Goal: Task Accomplishment & Management: Complete application form

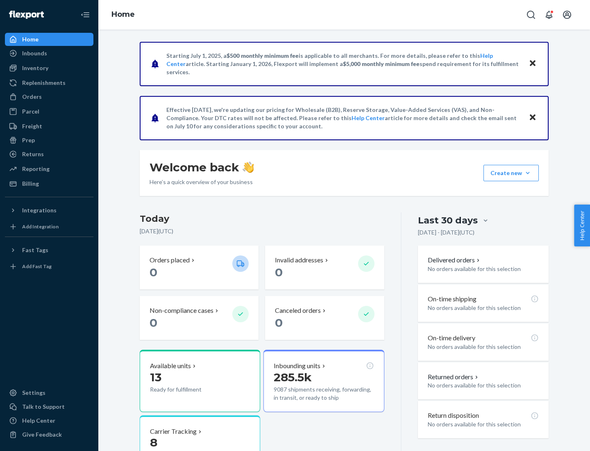
click at [528, 173] on button "Create new Create new inbound Create new order Create new product" at bounding box center [511, 173] width 55 height 16
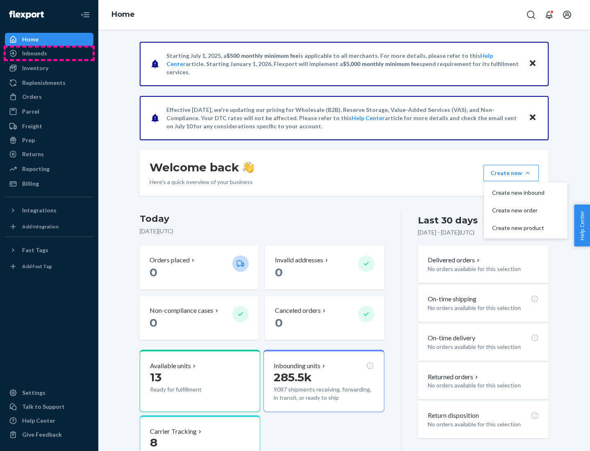
click at [49, 53] on div "Inbounds" at bounding box center [49, 53] width 87 height 11
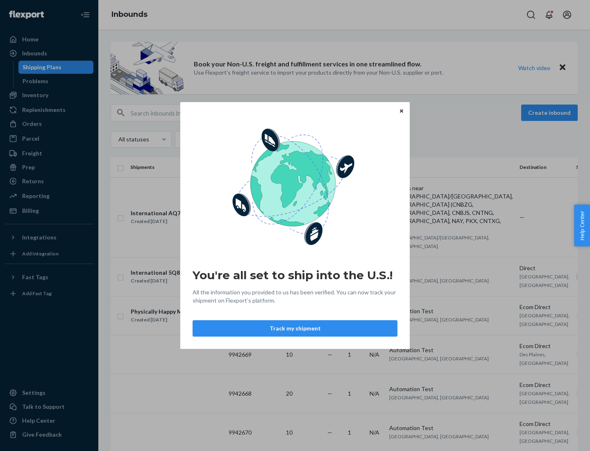
click at [401, 111] on icon "Close" at bounding box center [401, 110] width 3 height 3
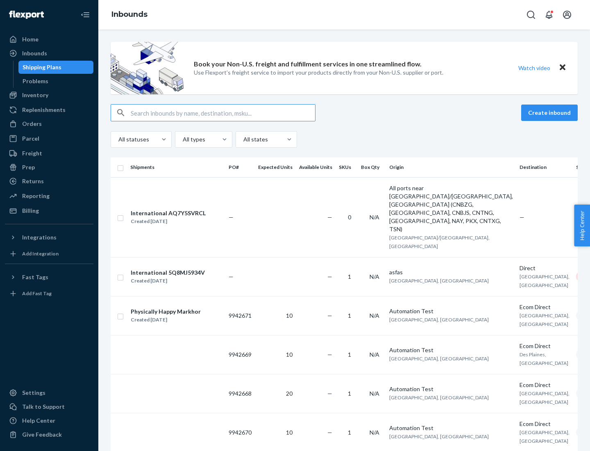
click at [551, 113] on button "Create inbound" at bounding box center [549, 112] width 57 height 16
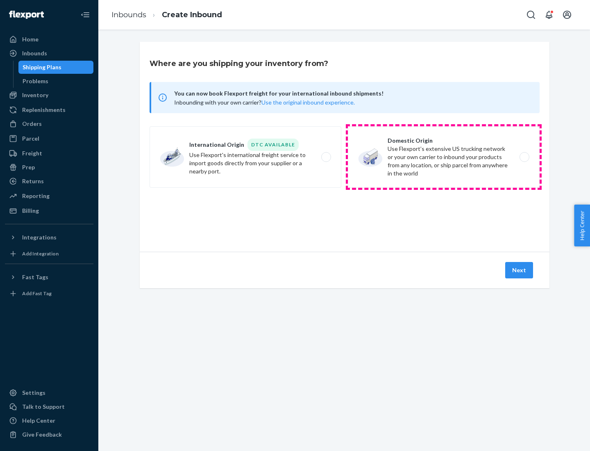
click at [444, 157] on label "Domestic Origin Use Flexport’s extensive US trucking network or your own carrie…" at bounding box center [444, 156] width 192 height 61
click at [524, 157] on input "Domestic Origin Use Flexport’s extensive US trucking network or your own carrie…" at bounding box center [526, 156] width 5 height 5
radio input "true"
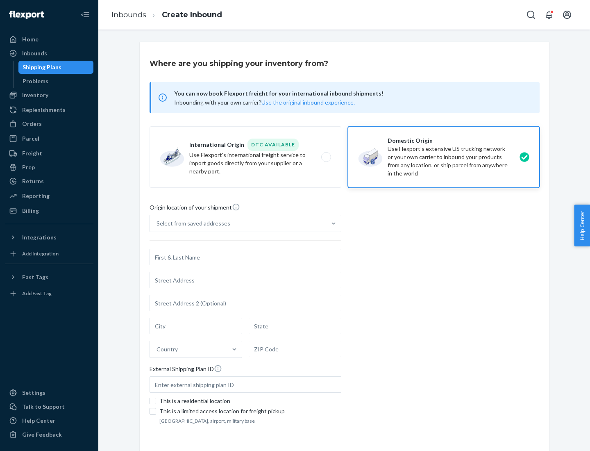
click at [238, 223] on div "Select from saved addresses" at bounding box center [238, 223] width 176 height 16
click at [157, 223] on input "Select from saved addresses" at bounding box center [157, 223] width 1 height 8
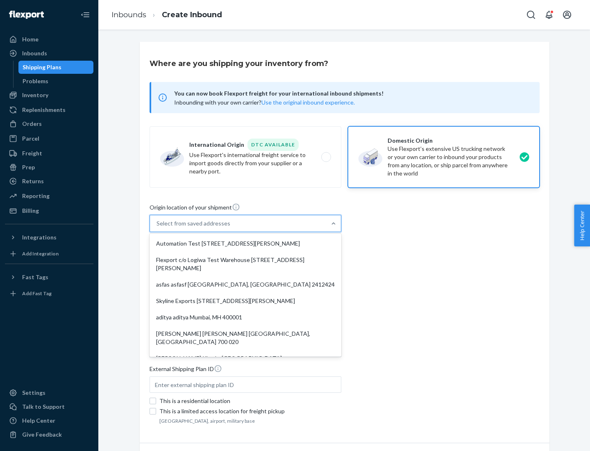
scroll to position [3, 0]
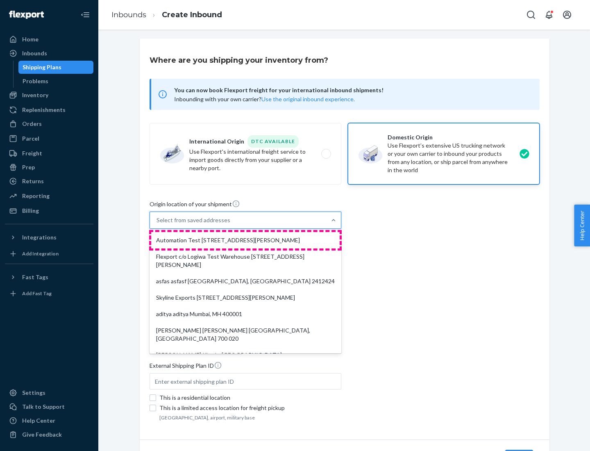
click at [245, 240] on div "Automation Test [STREET_ADDRESS][PERSON_NAME]" at bounding box center [245, 240] width 189 height 16
click at [157, 224] on input "option Automation Test [STREET_ADDRESS][PERSON_NAME]. 9 results available. Use …" at bounding box center [157, 220] width 1 height 8
type input "Automation Test"
type input "9th Floor"
type input "[GEOGRAPHIC_DATA]"
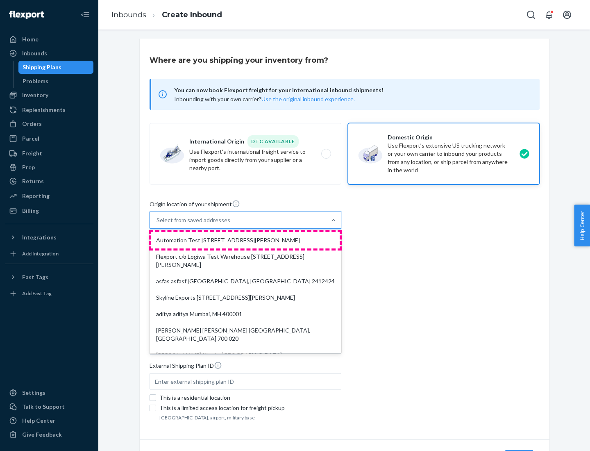
type input "CA"
type input "94104"
type input "[STREET_ADDRESS][PERSON_NAME]"
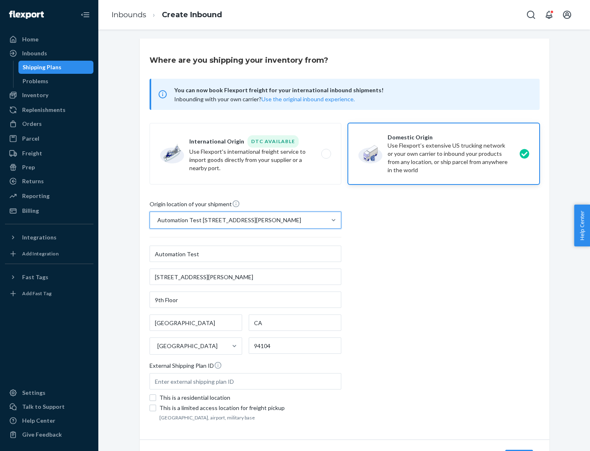
scroll to position [48, 0]
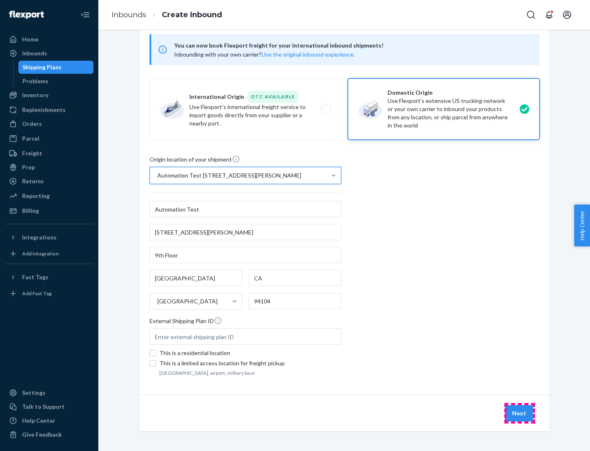
click at [520, 413] on button "Next" at bounding box center [519, 413] width 28 height 16
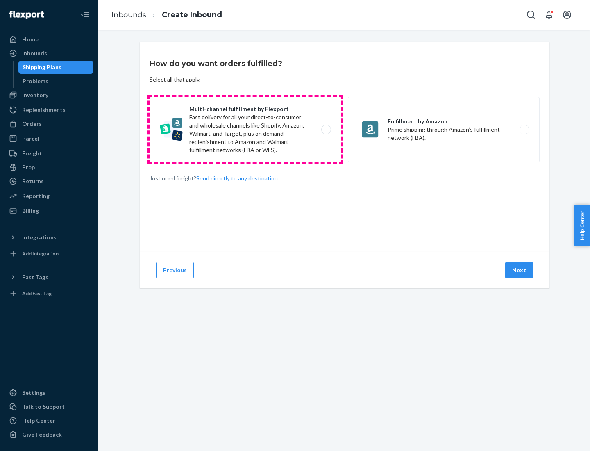
click at [245, 129] on label "Multi-channel fulfillment by Flexport Fast delivery for all your direct-to-cons…" at bounding box center [246, 130] width 192 height 66
click at [326, 129] on input "Multi-channel fulfillment by Flexport Fast delivery for all your direct-to-cons…" at bounding box center [328, 129] width 5 height 5
radio input "true"
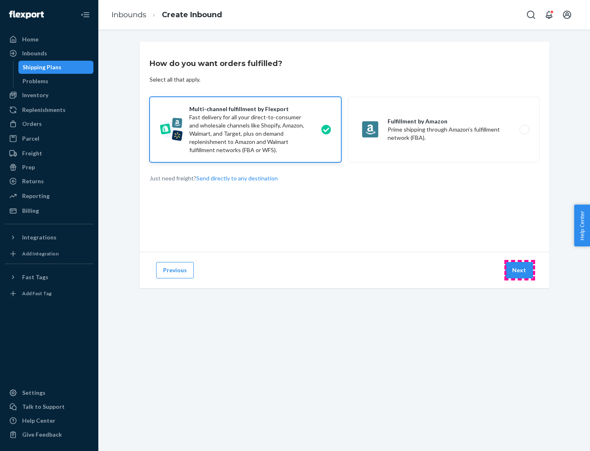
click at [520, 270] on button "Next" at bounding box center [519, 270] width 28 height 16
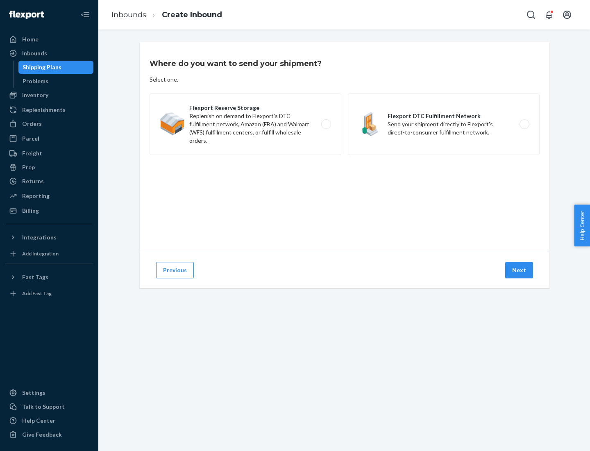
click at [245, 124] on label "Flexport Reserve Storage Replenish on demand to Flexport's DTC fulfillment netw…" at bounding box center [246, 123] width 192 height 61
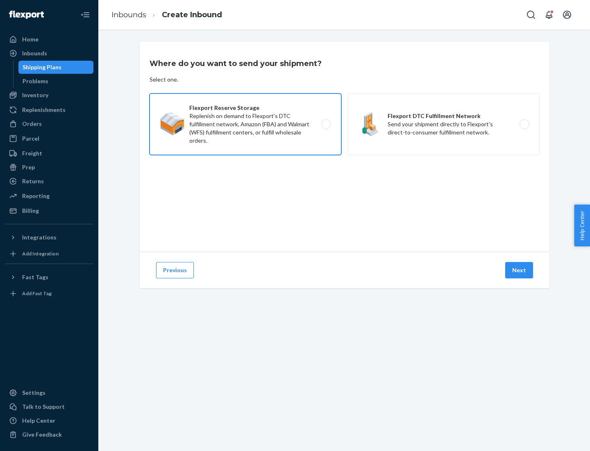
click at [326, 124] on input "Flexport Reserve Storage Replenish on demand to Flexport's DTC fulfillment netw…" at bounding box center [328, 124] width 5 height 5
radio input "true"
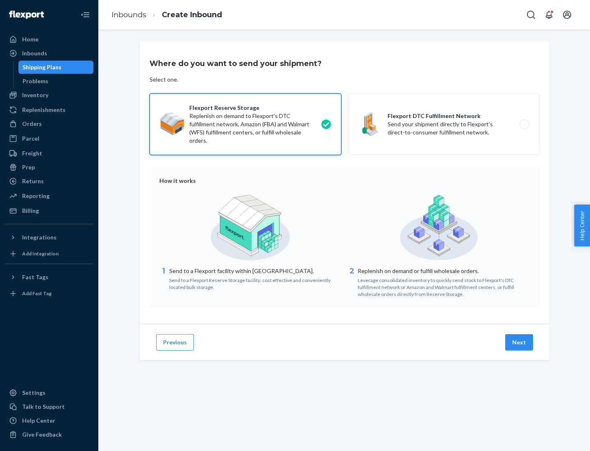
click at [520, 342] on button "Next" at bounding box center [519, 342] width 28 height 16
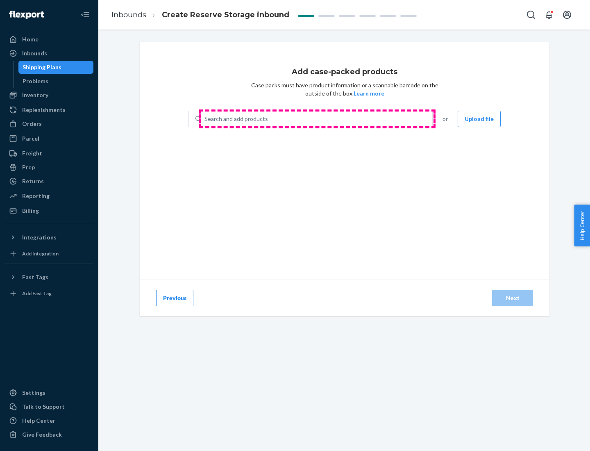
click at [317, 119] on div "Search and add products" at bounding box center [316, 118] width 231 height 15
click at [205, 119] on input "Search and add products" at bounding box center [204, 119] width 1 height 8
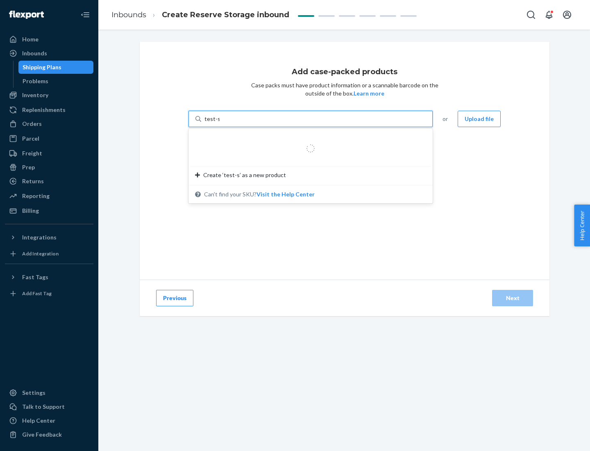
type input "test-syn"
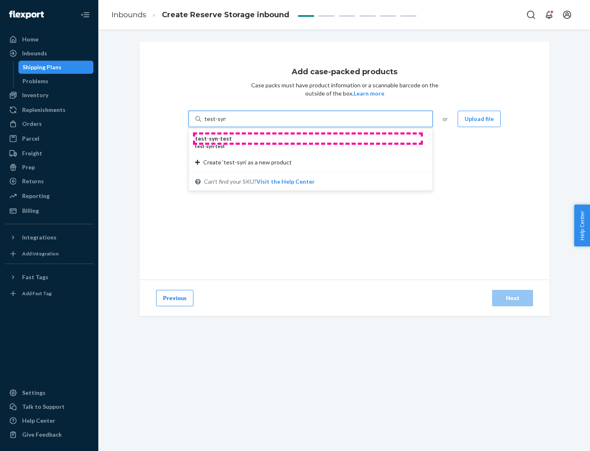
click at [308, 139] on div "test - syn - test" at bounding box center [307, 138] width 225 height 8
click at [226, 123] on input "test-syn" at bounding box center [214, 119] width 21 height 8
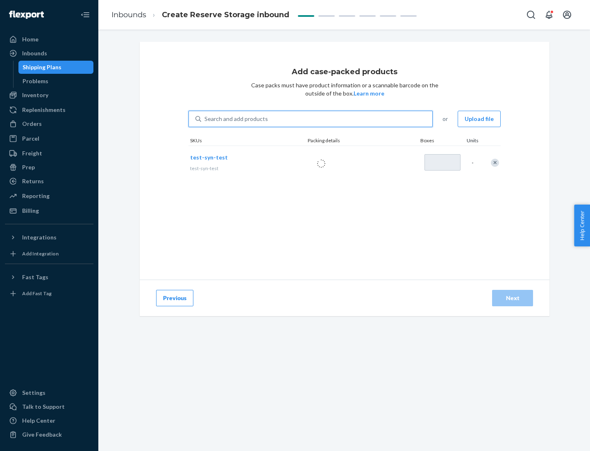
type input "1"
click at [513, 298] on div "Next" at bounding box center [512, 298] width 27 height 8
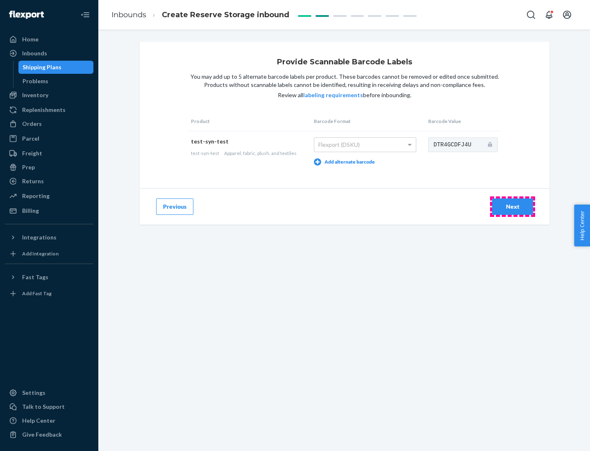
click at [513, 206] on div "Next" at bounding box center [512, 206] width 27 height 8
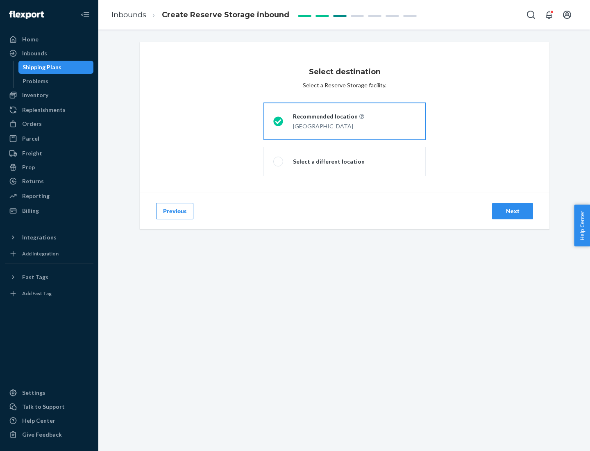
click at [513, 211] on div "Next" at bounding box center [512, 211] width 27 height 8
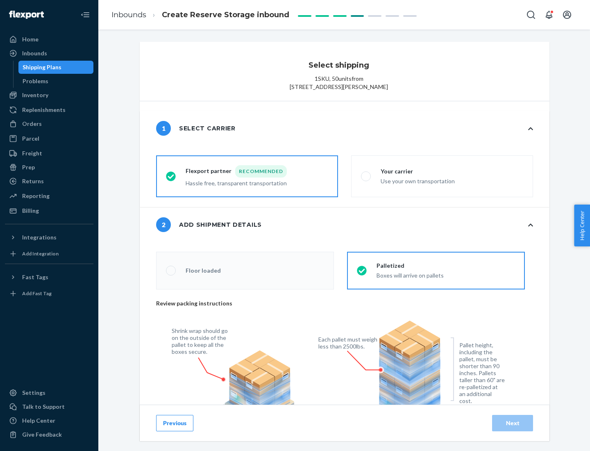
radio input "false"
type input "1"
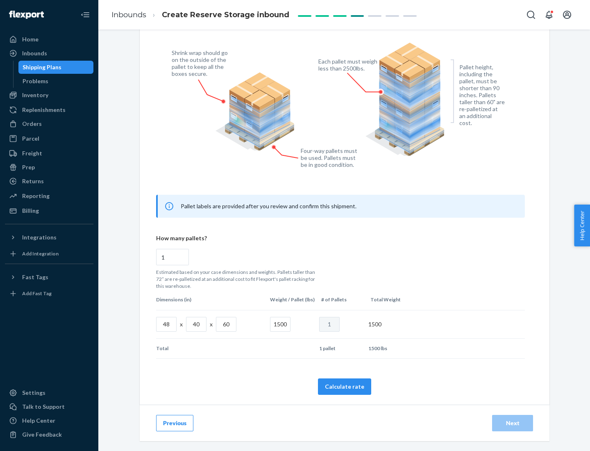
click at [345, 386] on button "Calculate rate" at bounding box center [344, 386] width 53 height 16
radio input "false"
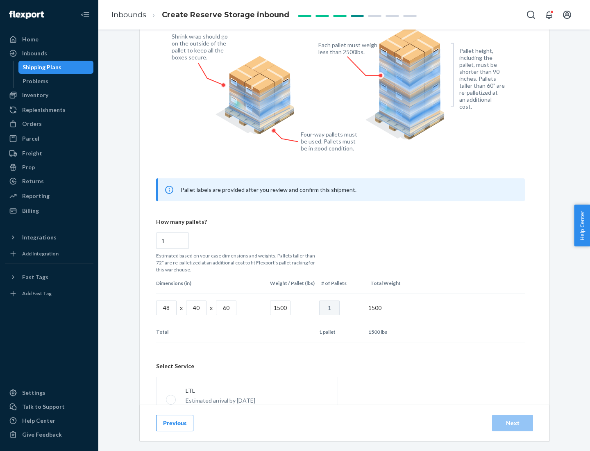
scroll to position [362, 0]
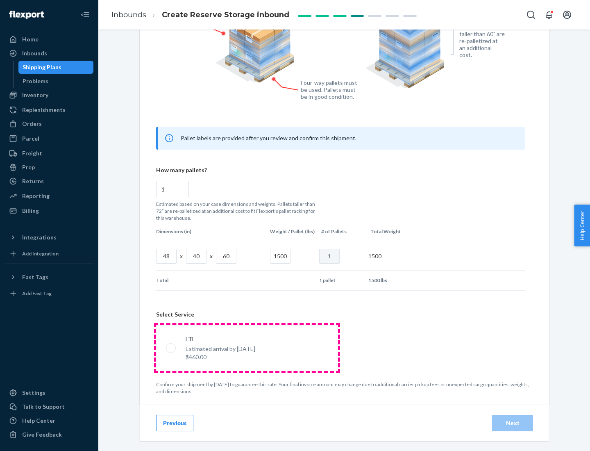
click at [247, 347] on p "Estimated arrival by [DATE]" at bounding box center [221, 349] width 70 height 8
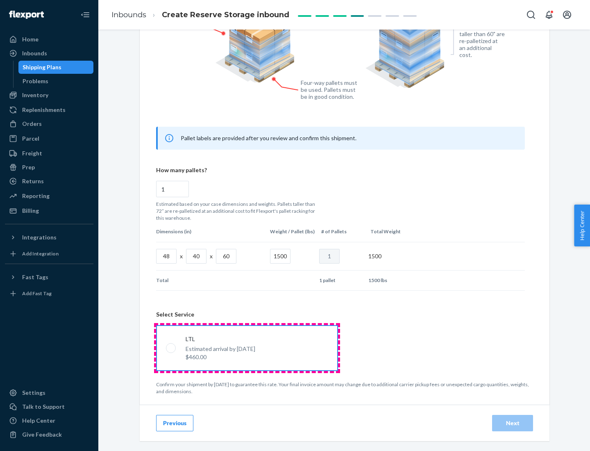
click at [171, 347] on input "LTL Estimated arrival by [DATE] $460.00" at bounding box center [168, 347] width 5 height 5
radio input "true"
radio input "false"
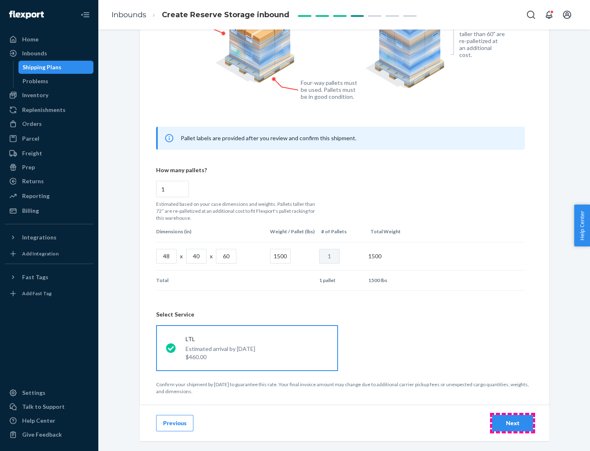
click at [513, 422] on div "Next" at bounding box center [512, 423] width 27 height 8
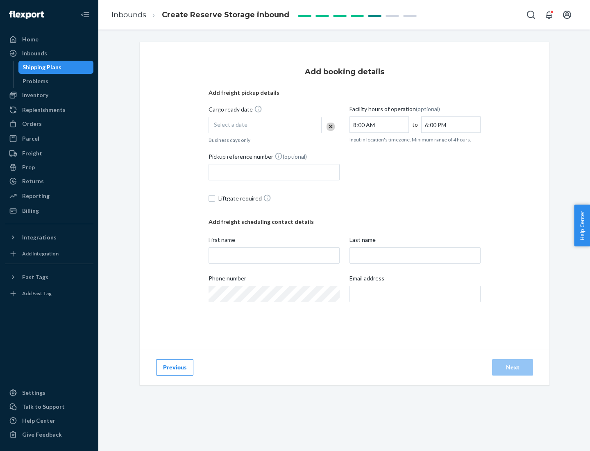
click at [265, 125] on div "Select a date" at bounding box center [265, 125] width 113 height 16
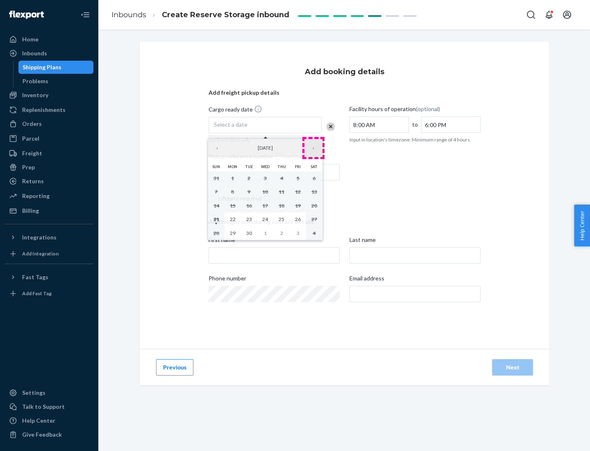
click at [313, 148] on button "›" at bounding box center [313, 148] width 18 height 18
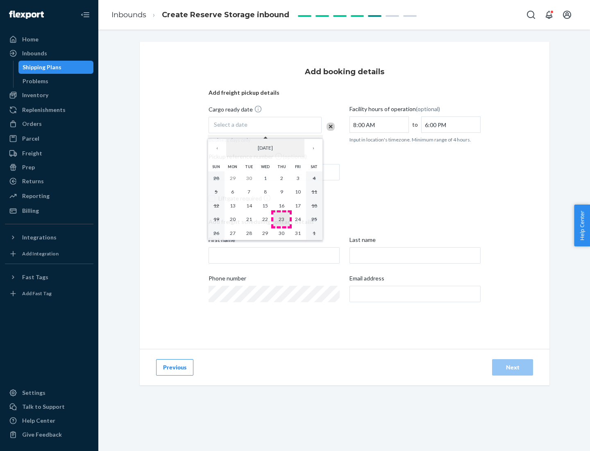
click at [282, 219] on abbr "23" at bounding box center [282, 219] width 6 height 6
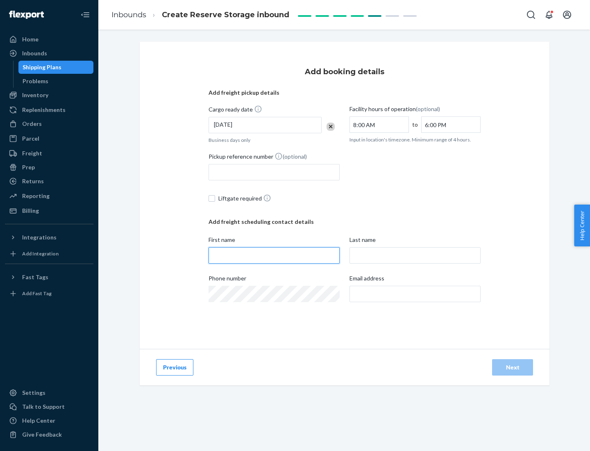
click at [274, 255] on input "First name" at bounding box center [274, 255] width 131 height 16
type input "[PERSON_NAME]"
click at [415, 255] on input "Last name" at bounding box center [415, 255] width 131 height 16
type input "Doe"
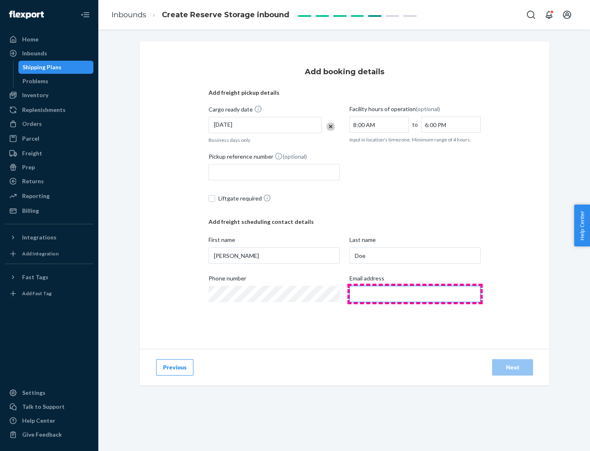
click at [415, 294] on input "Email address" at bounding box center [415, 294] width 131 height 16
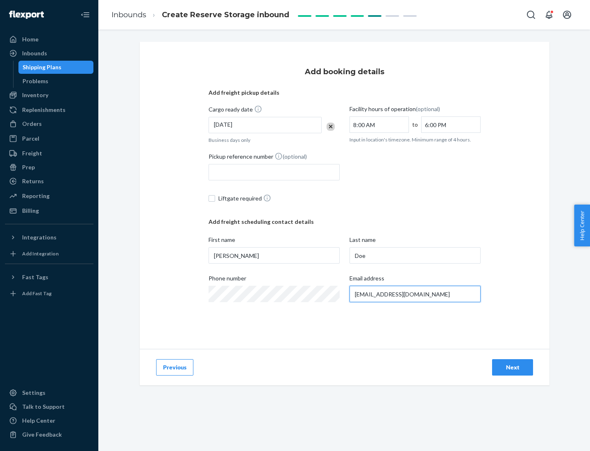
type input "[EMAIL_ADDRESS][DOMAIN_NAME]"
click at [513, 367] on div "Next" at bounding box center [512, 367] width 27 height 8
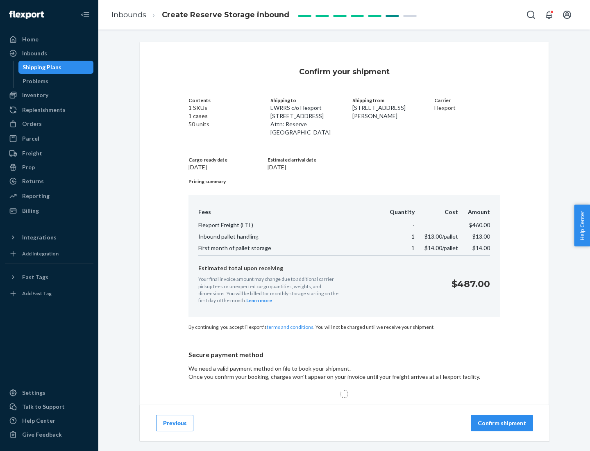
scroll to position [52, 0]
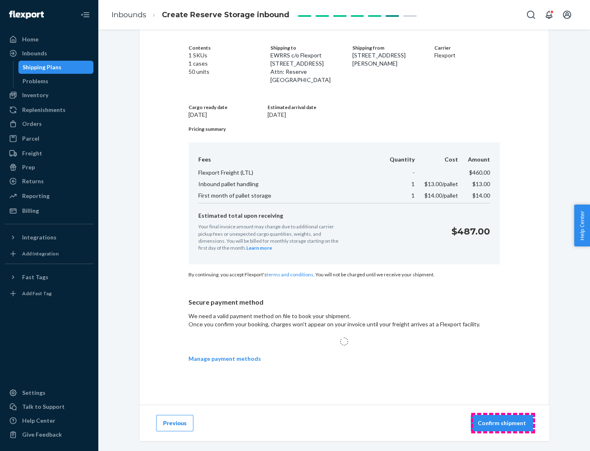
click at [503, 422] on p "Confirm shipment" at bounding box center [502, 423] width 48 height 8
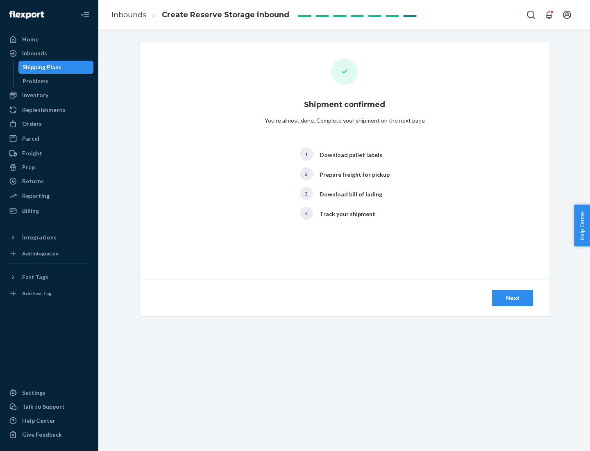
click at [513, 298] on div "Next" at bounding box center [512, 298] width 27 height 8
